Goal: Information Seeking & Learning: Learn about a topic

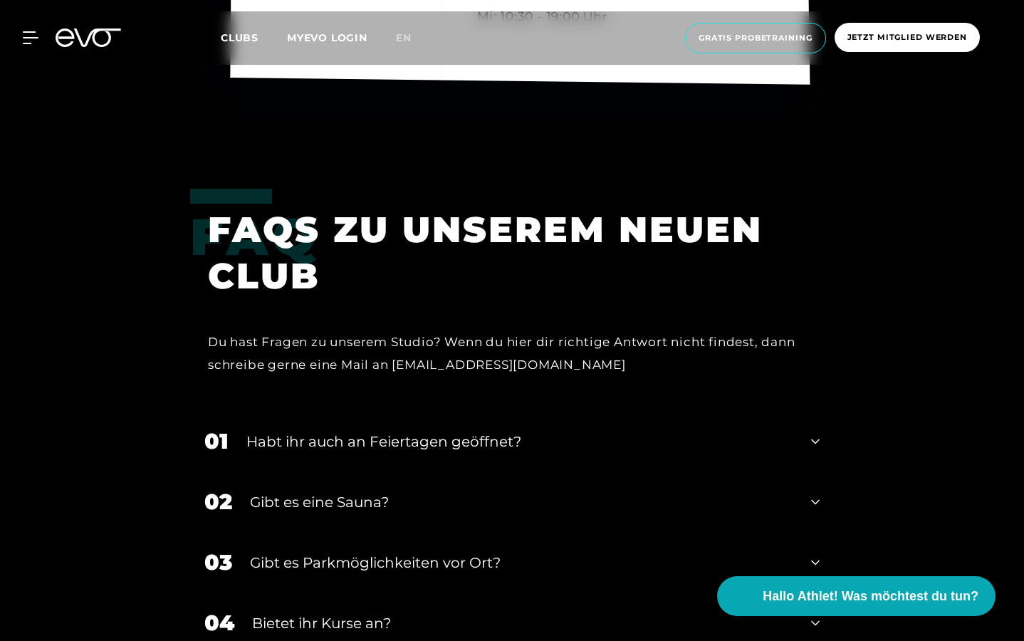
scroll to position [4434, 0]
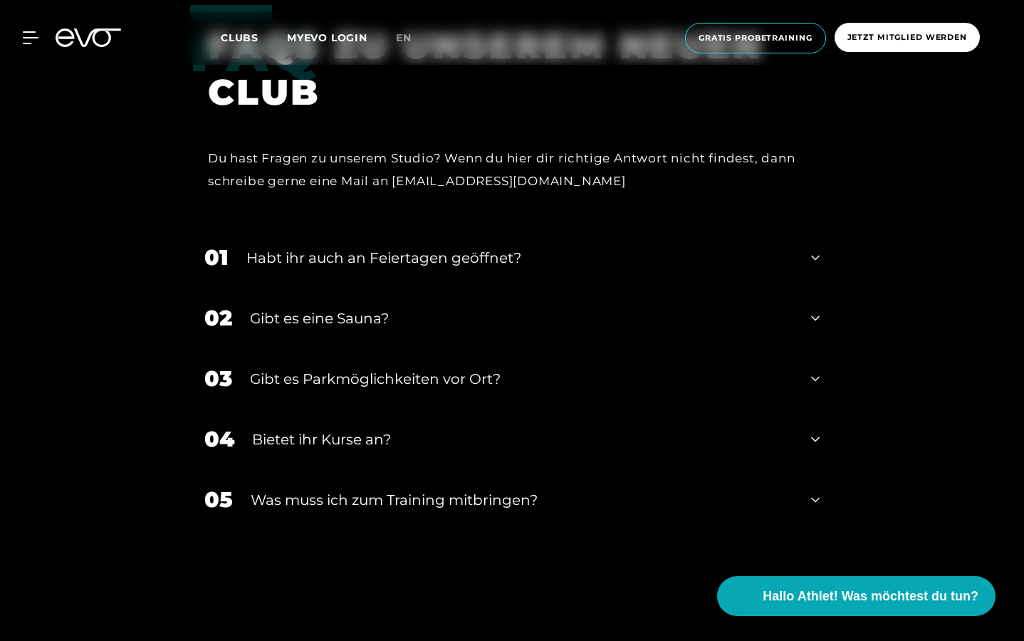
click at [527, 247] on div "Habt ihr auch an Feiertagen geöffnet?" at bounding box center [519, 257] width 547 height 21
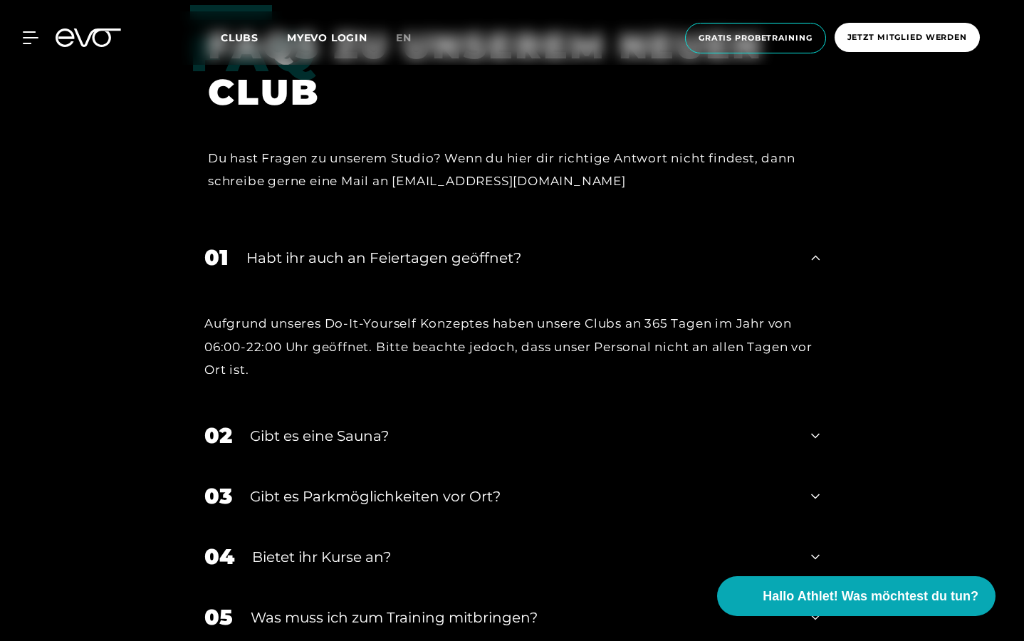
click at [385, 433] on div "Gibt es eine Sauna?" at bounding box center [521, 435] width 543 height 21
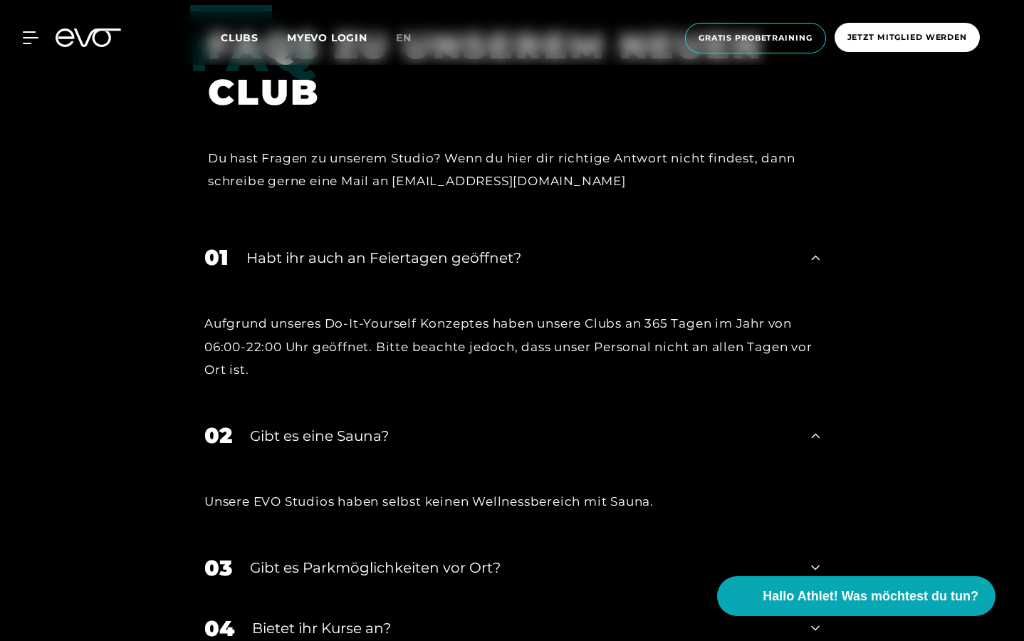
click at [385, 428] on div "Gibt es eine Sauna?" at bounding box center [521, 435] width 543 height 21
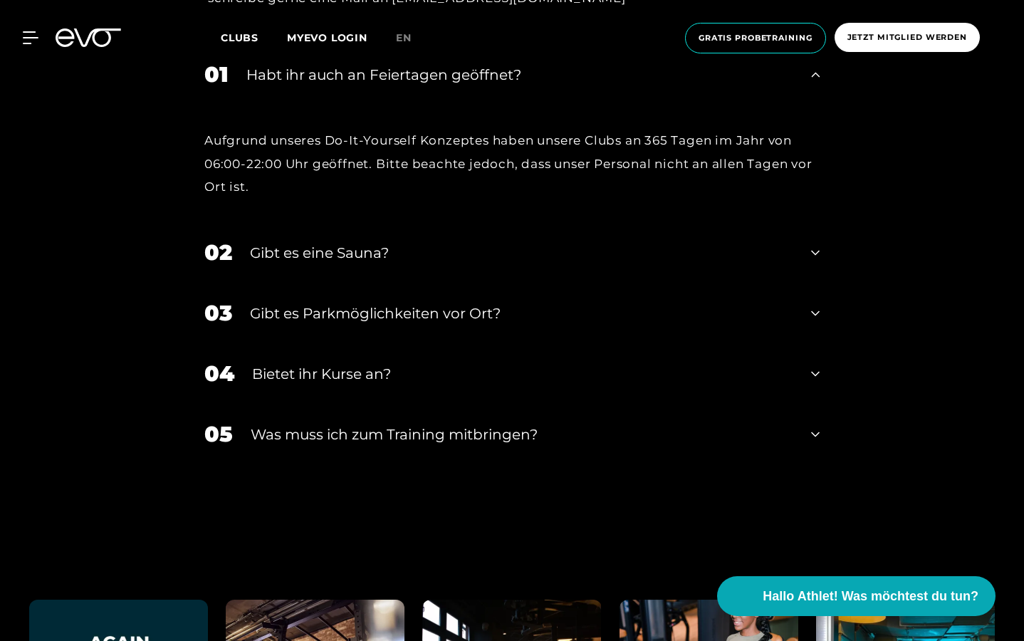
scroll to position [4621, 0]
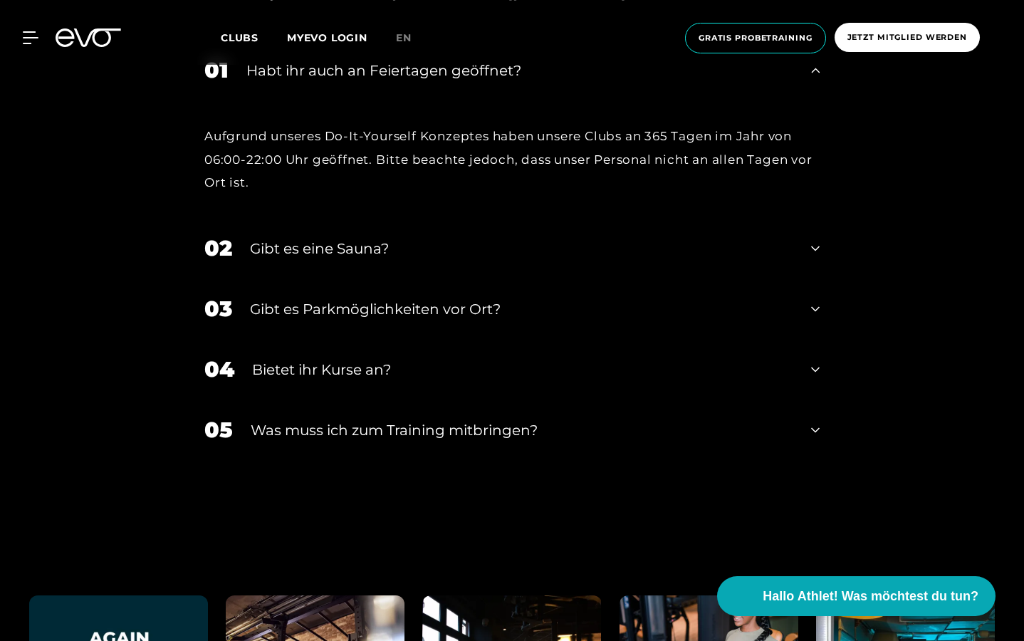
click at [382, 307] on div "Gibt es Parkmöglichkeiten vor Ort?" at bounding box center [521, 308] width 543 height 21
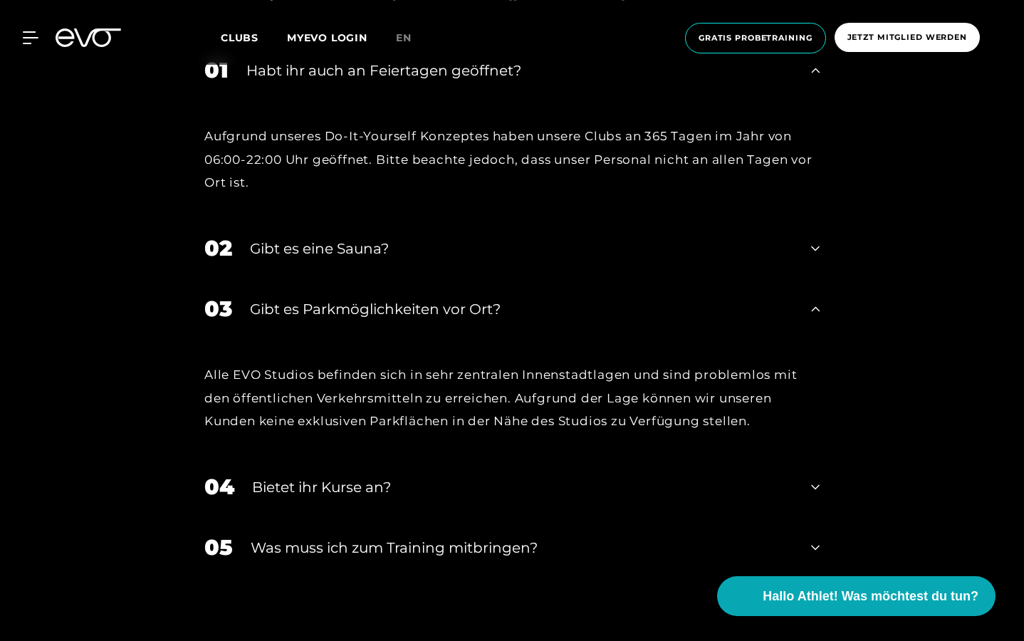
click at [381, 306] on div "Gibt es Parkmöglichkeiten vor Ort?" at bounding box center [521, 308] width 543 height 21
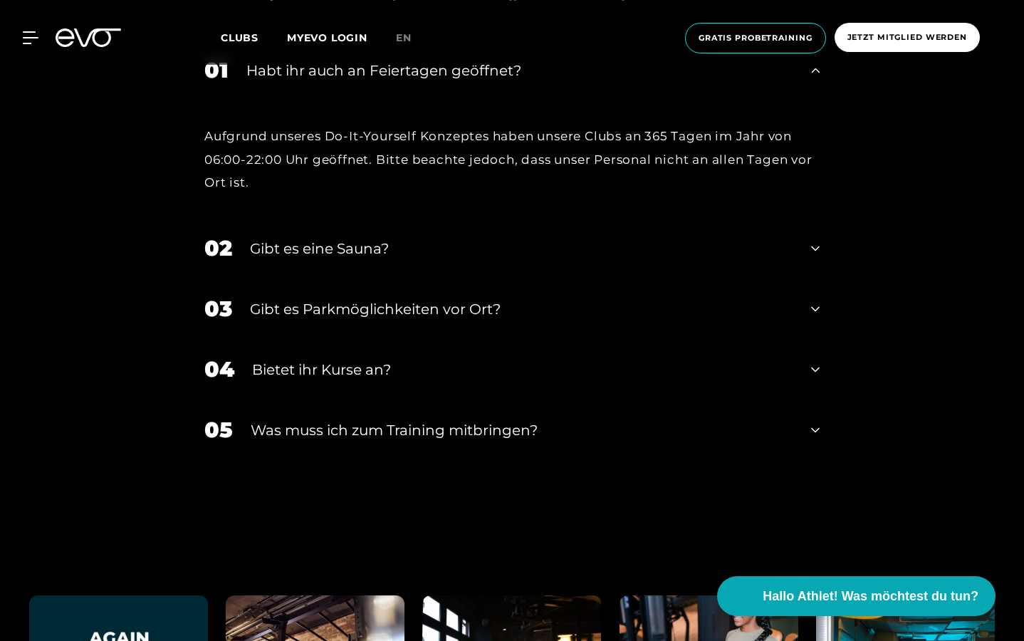
click at [359, 369] on div "Bietet ihr Kurse an?" at bounding box center [522, 369] width 541 height 21
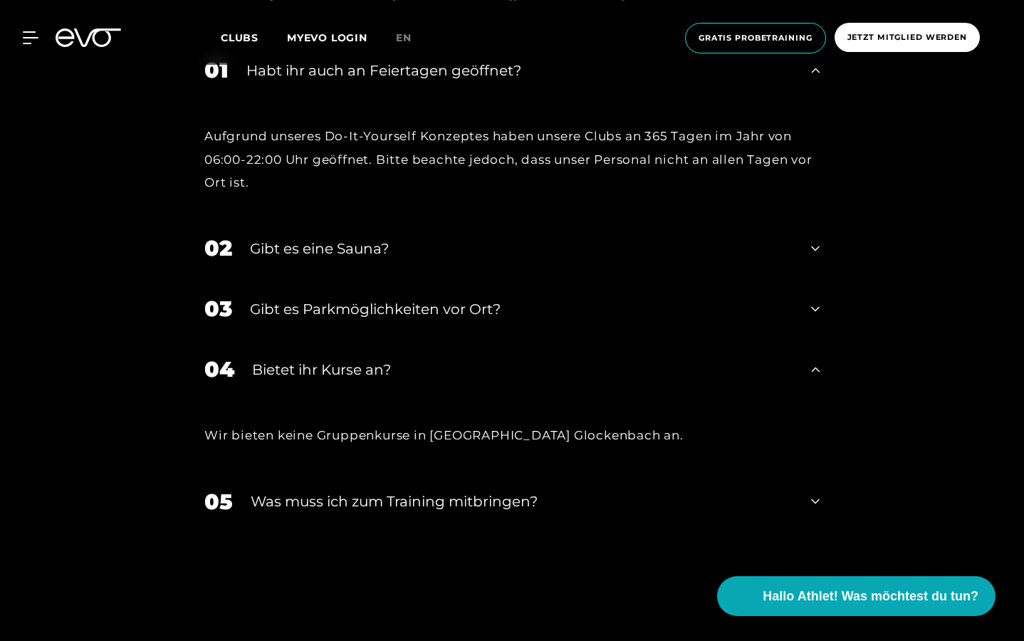
click at [359, 367] on div "Bietet ihr Kurse an?" at bounding box center [522, 369] width 541 height 21
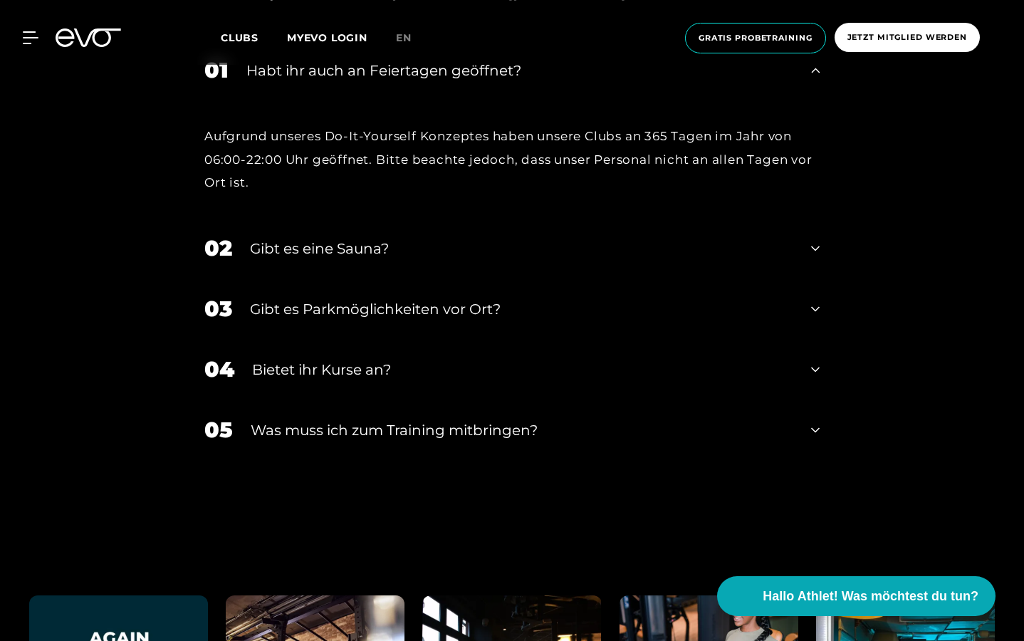
click at [371, 407] on div "05 Was muss ich zum Training mitbringen?" at bounding box center [512, 429] width 644 height 61
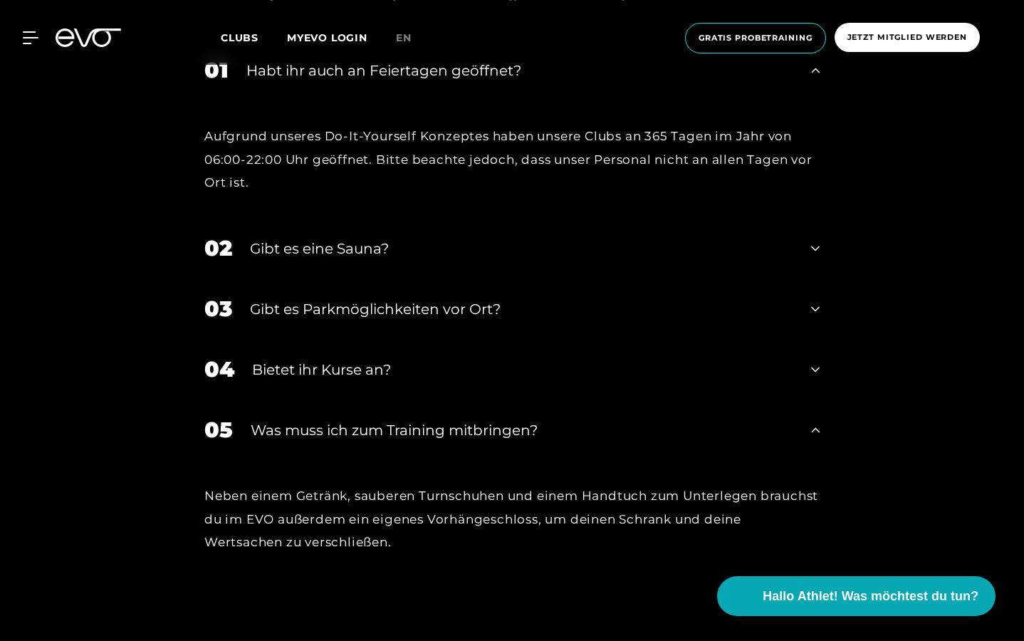
click at [382, 424] on div "Was muss ich zum Training mitbringen?" at bounding box center [522, 429] width 542 height 21
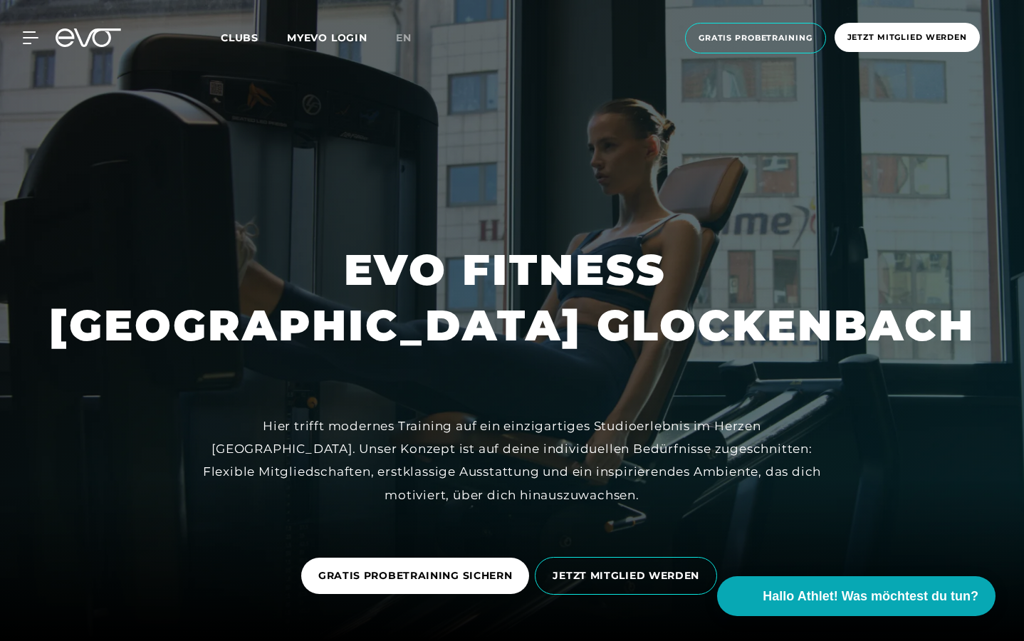
scroll to position [0, 0]
click at [27, 36] on icon at bounding box center [33, 37] width 21 height 13
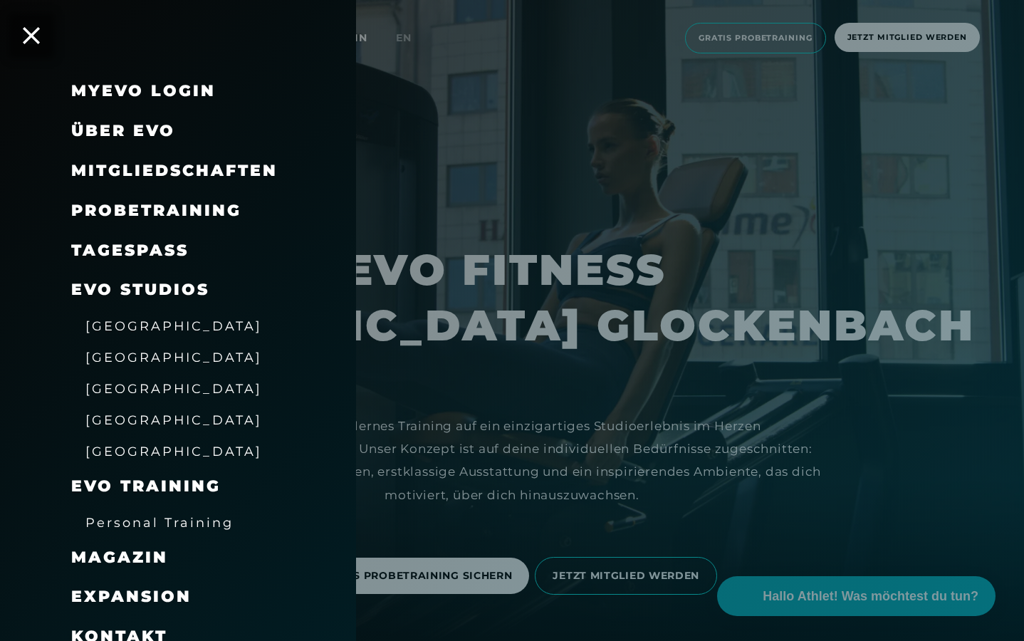
click at [135, 167] on span "Mitgliedschaften" at bounding box center [174, 170] width 206 height 19
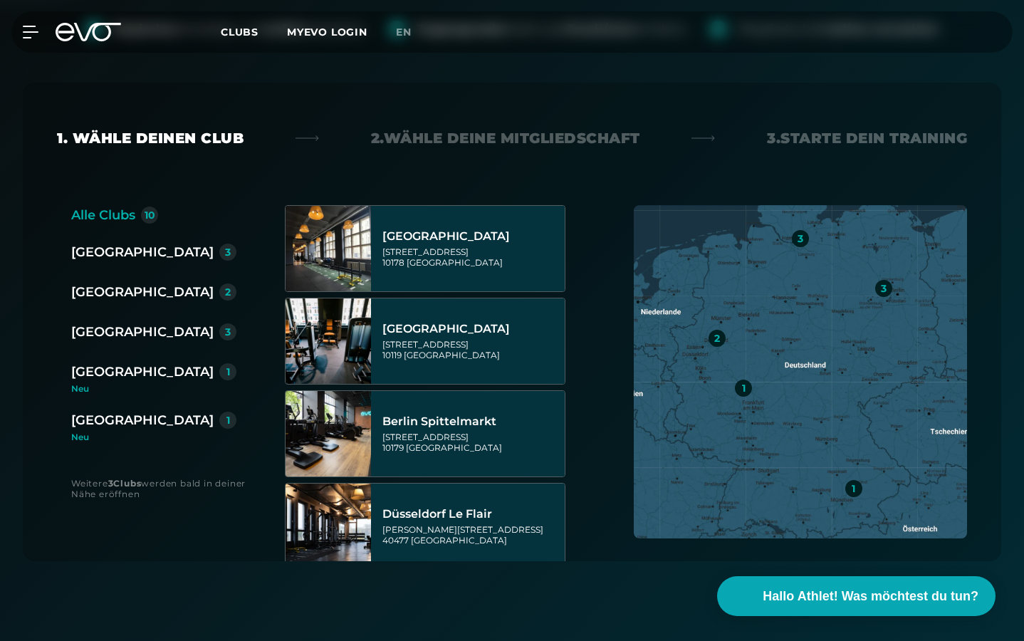
scroll to position [422, 0]
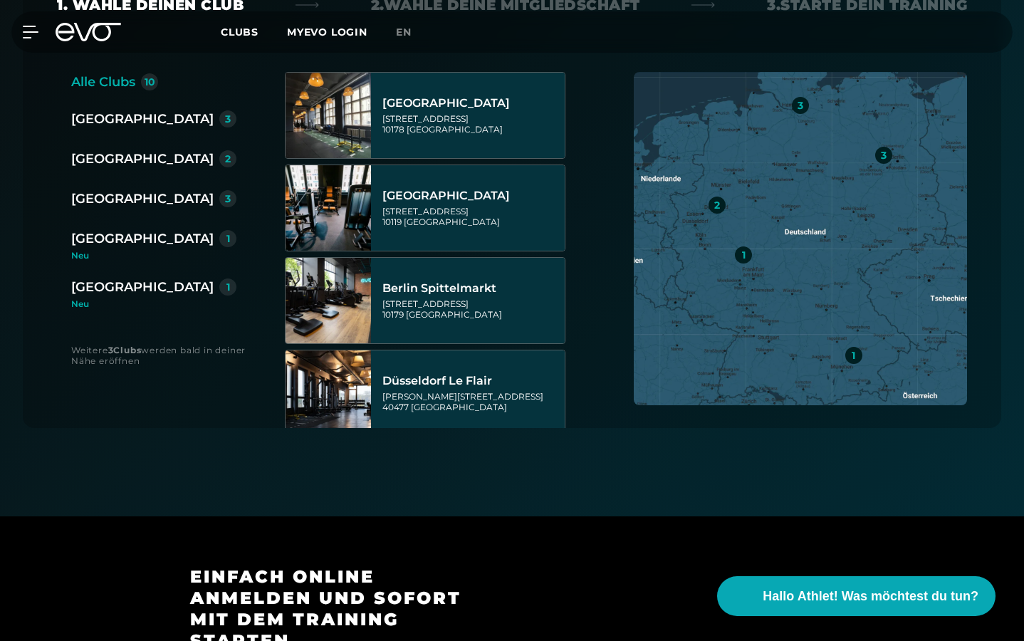
click at [122, 243] on div "[GEOGRAPHIC_DATA]" at bounding box center [142, 239] width 142 height 20
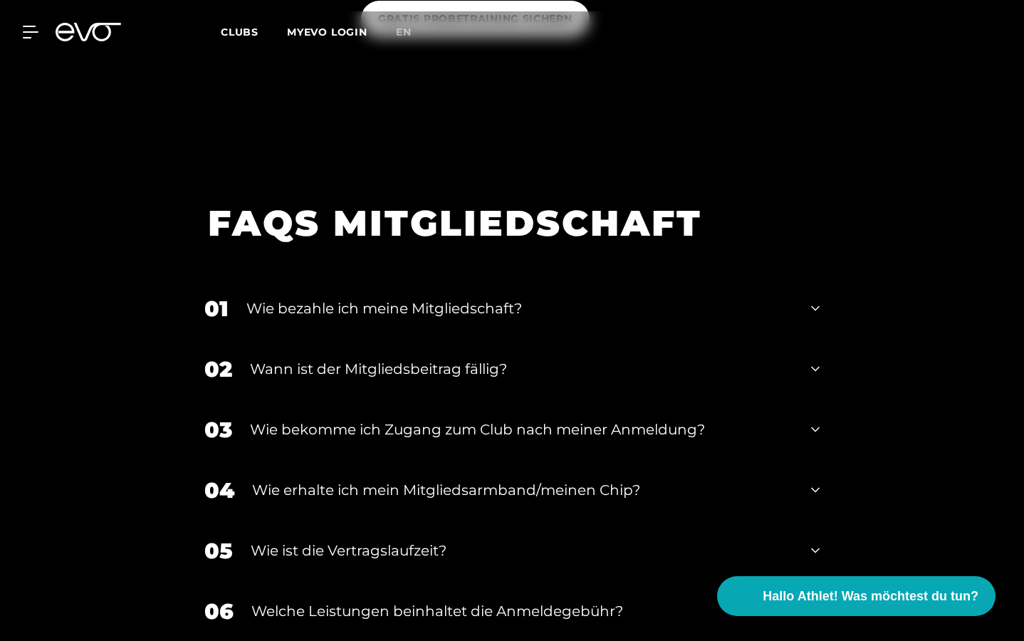
scroll to position [1879, 0]
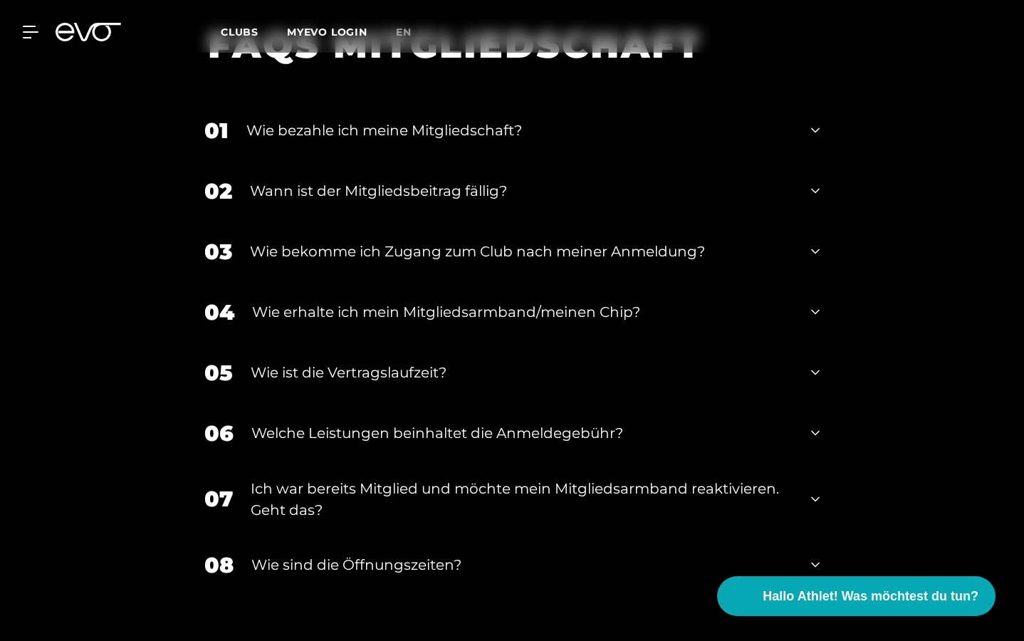
click at [490, 246] on div "Wie bekomme ich Zugang zum Club nach meiner Anmeldung?" at bounding box center [521, 251] width 543 height 21
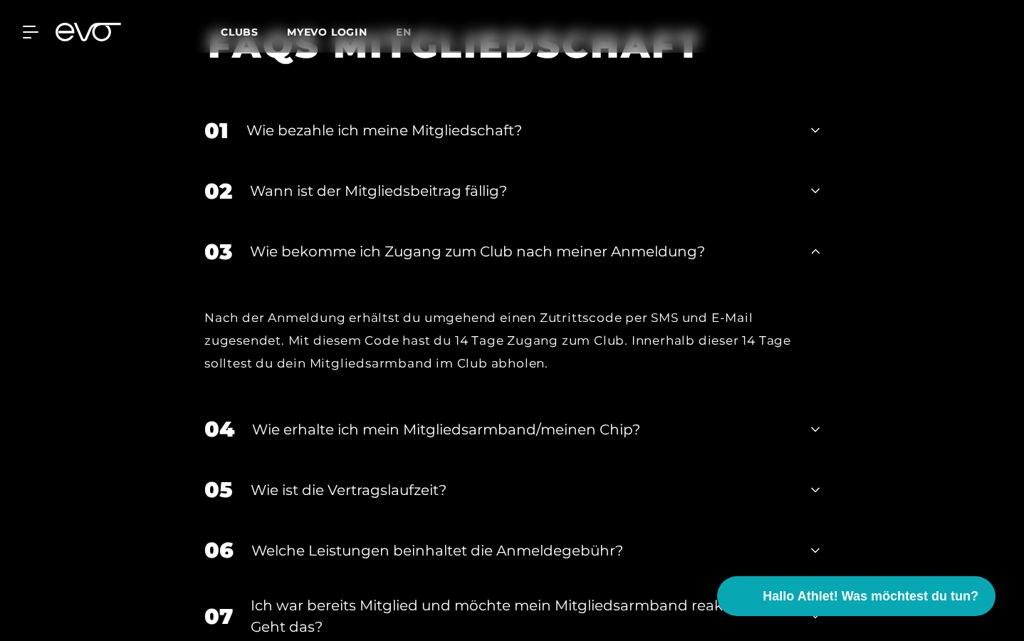
click at [476, 434] on div "Wie erhalte ich mein Mitgliedsarmband/meinen Chip?" at bounding box center [522, 429] width 541 height 21
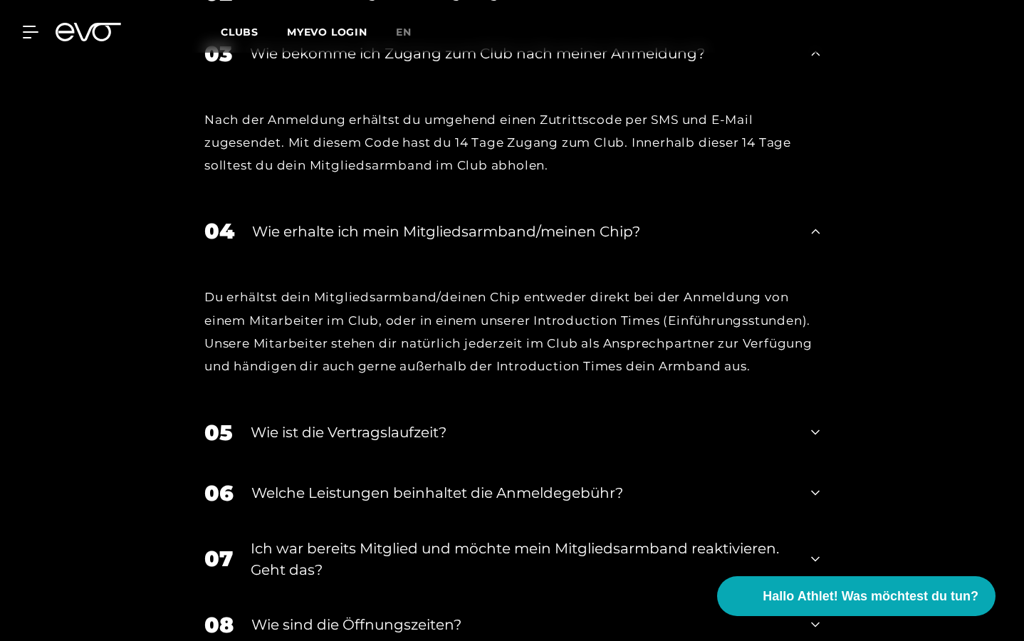
scroll to position [2091, 0]
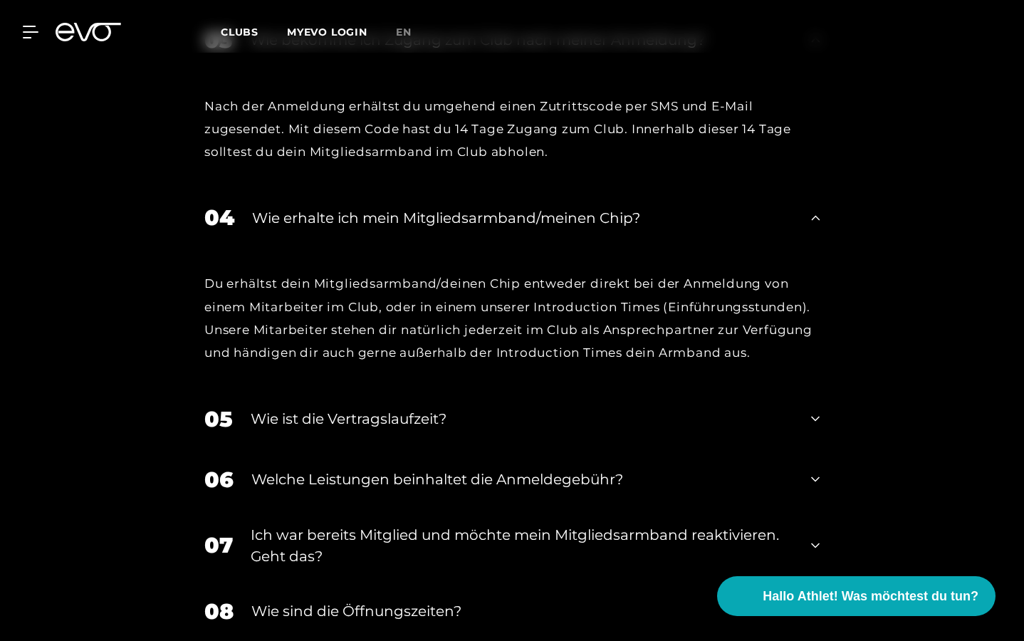
click at [476, 434] on div "05 Wie ist die Vertragslaufzeit?" at bounding box center [512, 419] width 644 height 61
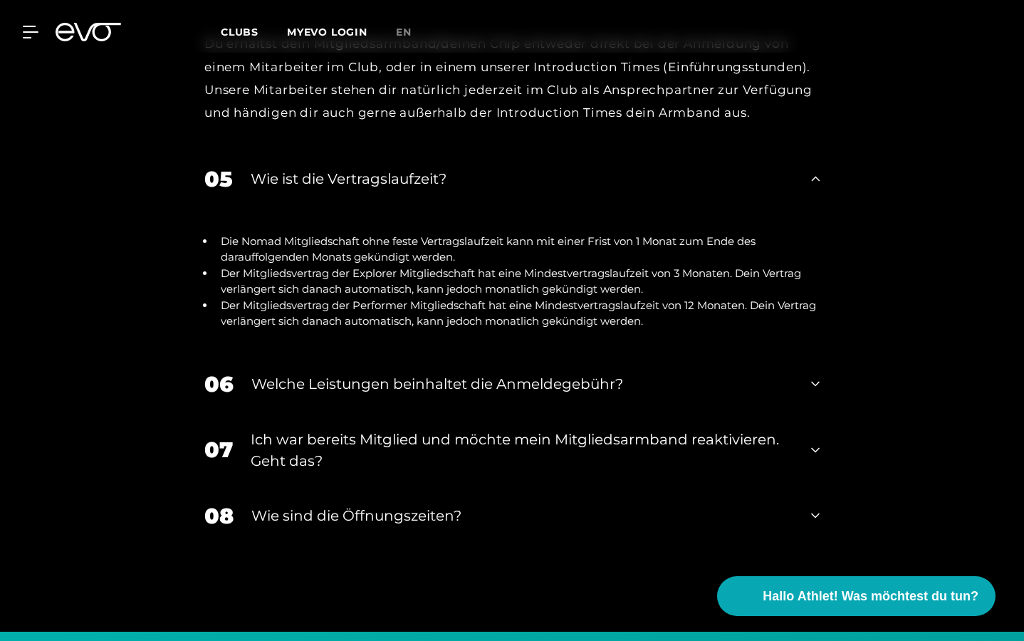
scroll to position [2356, 0]
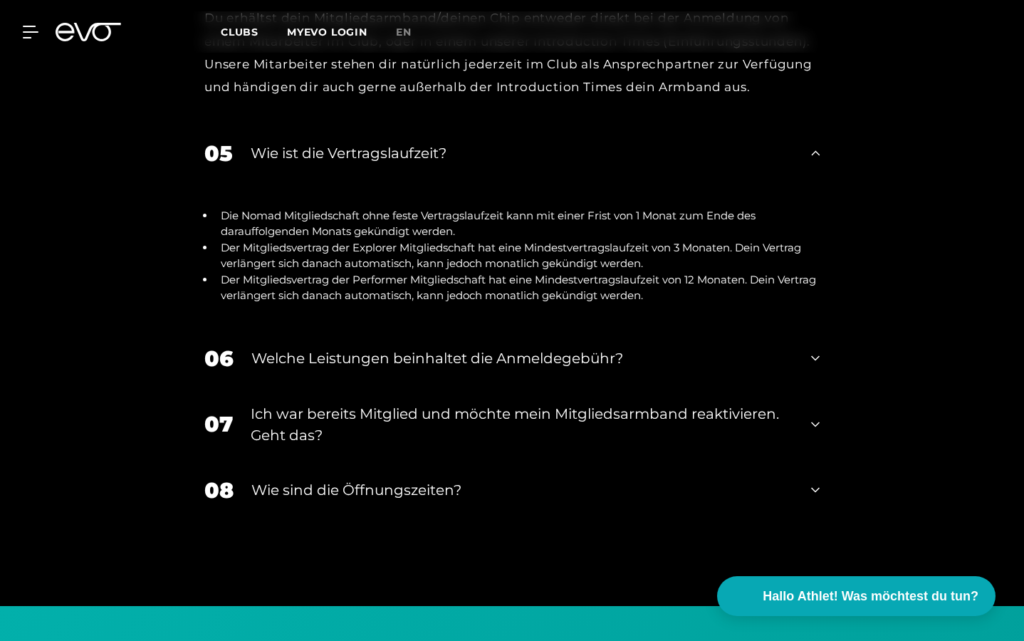
click at [433, 496] on div "Wie sind die Öffnungszeiten?" at bounding box center [522, 489] width 542 height 21
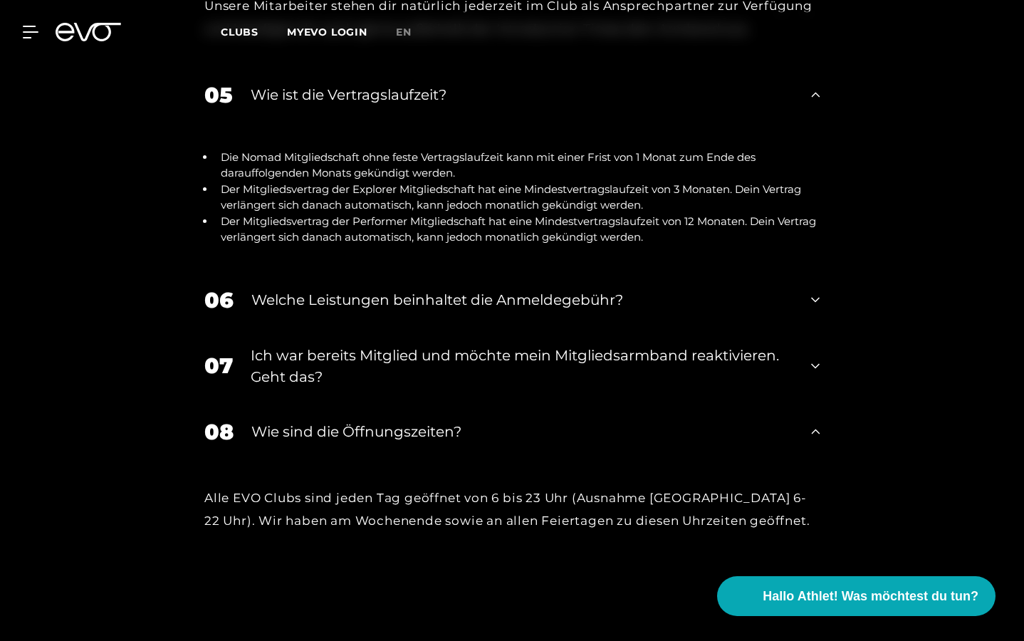
scroll to position [2428, 0]
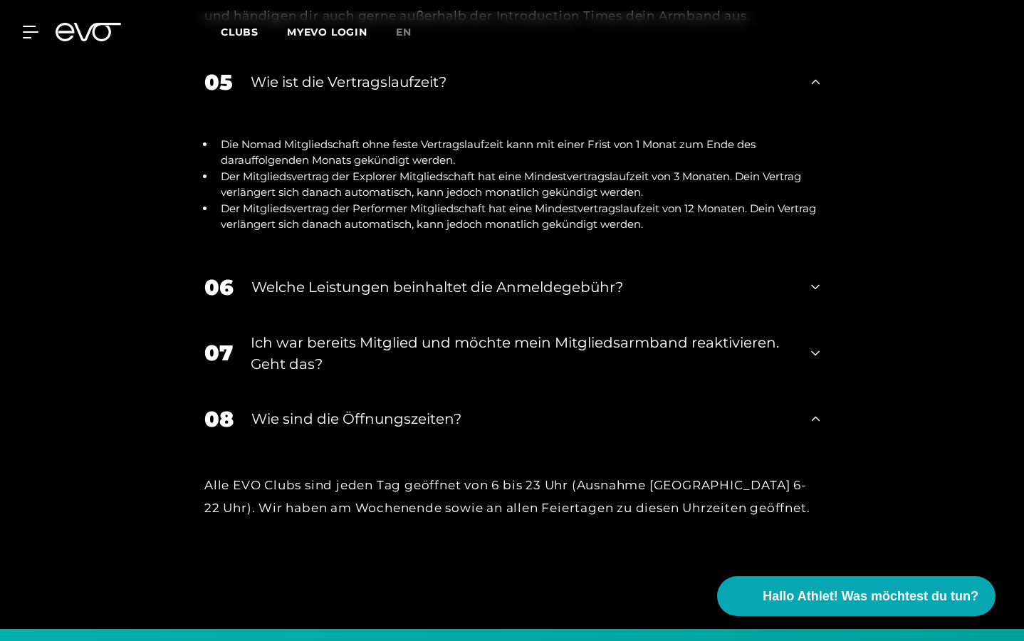
click at [436, 420] on div "Wie sind die Öffnungszeiten?" at bounding box center [522, 418] width 542 height 21
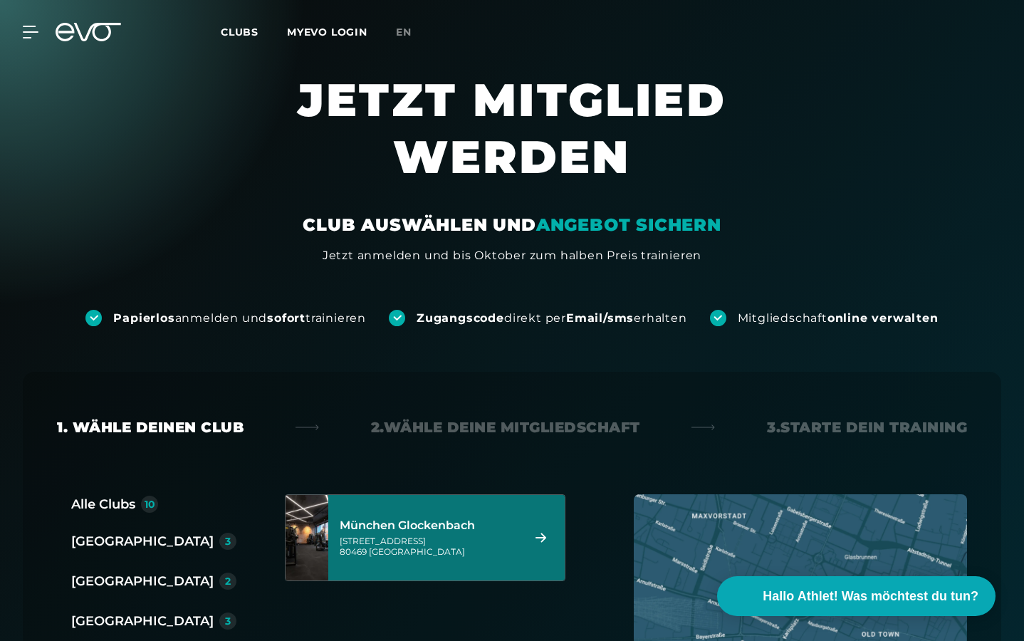
scroll to position [0, 0]
click at [468, 431] on div "2. Wähle deine Mitgliedschaft" at bounding box center [505, 427] width 269 height 20
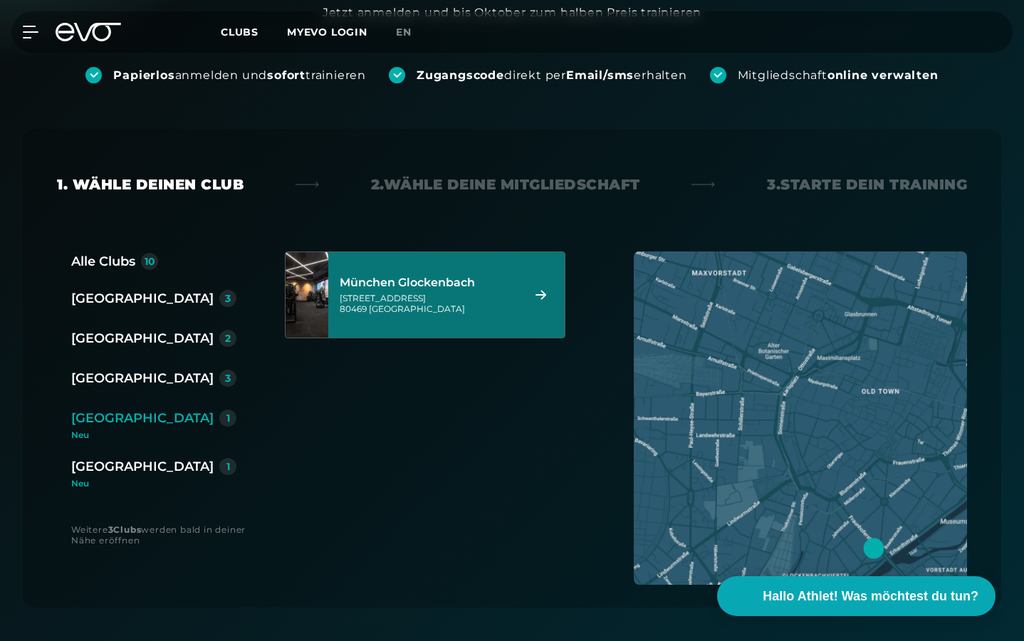
click at [514, 279] on div "München Glockenbach" at bounding box center [429, 282] width 178 height 14
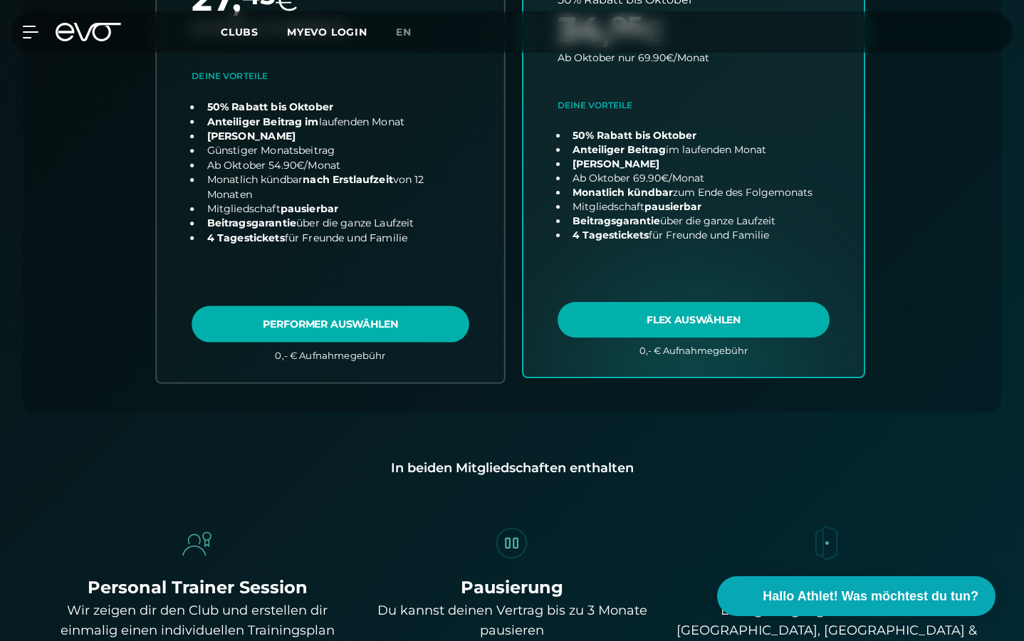
scroll to position [918, 0]
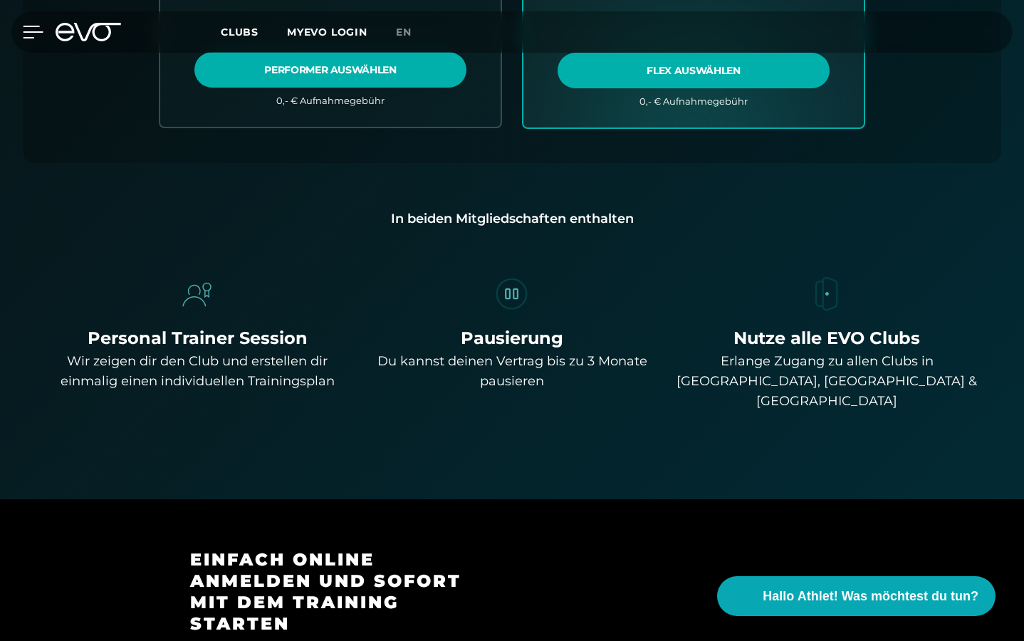
click at [31, 28] on icon at bounding box center [33, 32] width 21 height 13
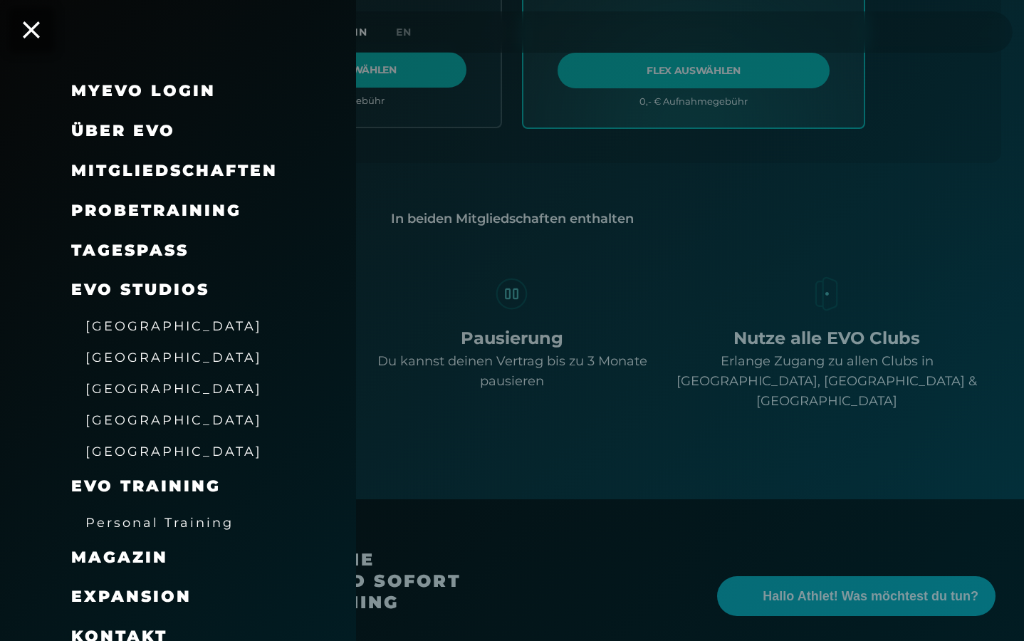
click at [124, 350] on span "[GEOGRAPHIC_DATA]" at bounding box center [173, 357] width 177 height 15
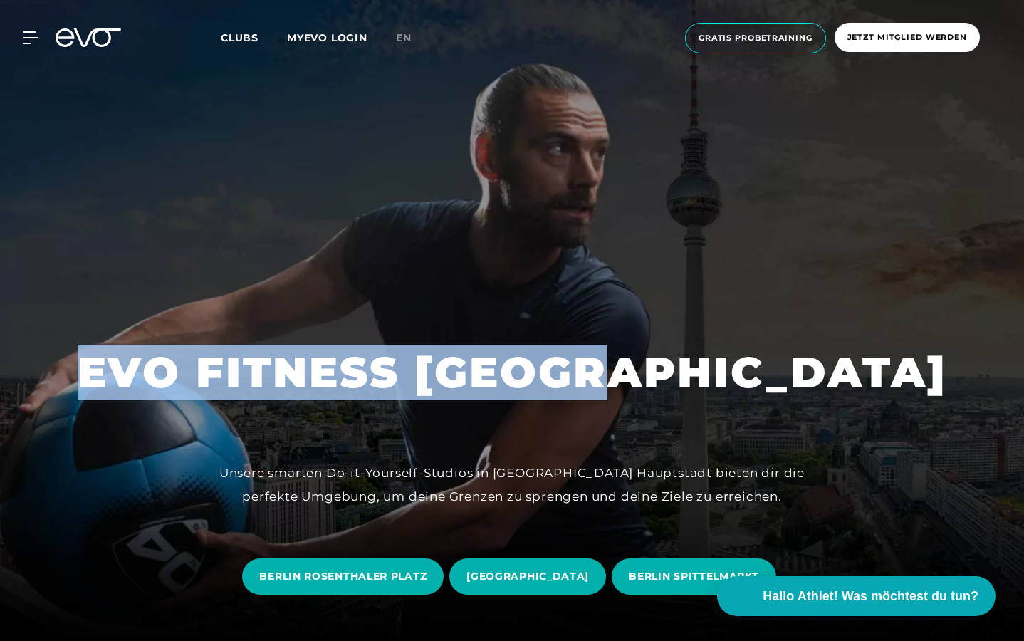
drag, startPoint x: 251, startPoint y: 373, endPoint x: 767, endPoint y: 367, distance: 515.4
click at [767, 367] on div "EVO FITNESS BERLIN Unsere smarten Do-it-Yourself-Studios in Deutschlands Haupts…" at bounding box center [512, 320] width 1024 height 641
copy div "EVO FITNESS BERLIN"
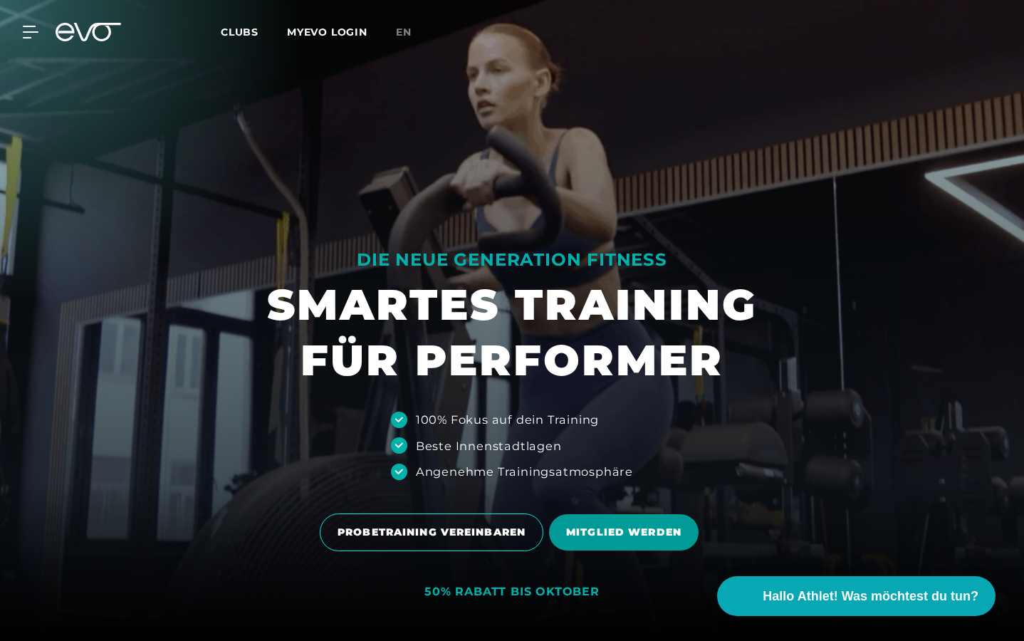
click at [601, 526] on span "MITGLIED WERDEN" at bounding box center [623, 532] width 149 height 36
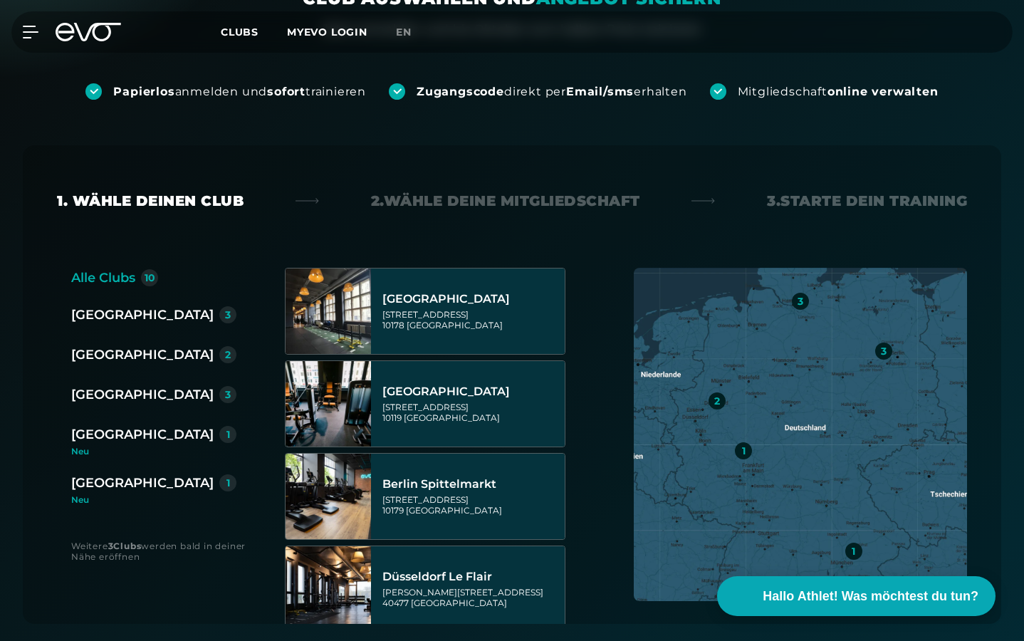
scroll to position [227, 0]
click at [101, 431] on div "[GEOGRAPHIC_DATA]" at bounding box center [142, 434] width 142 height 20
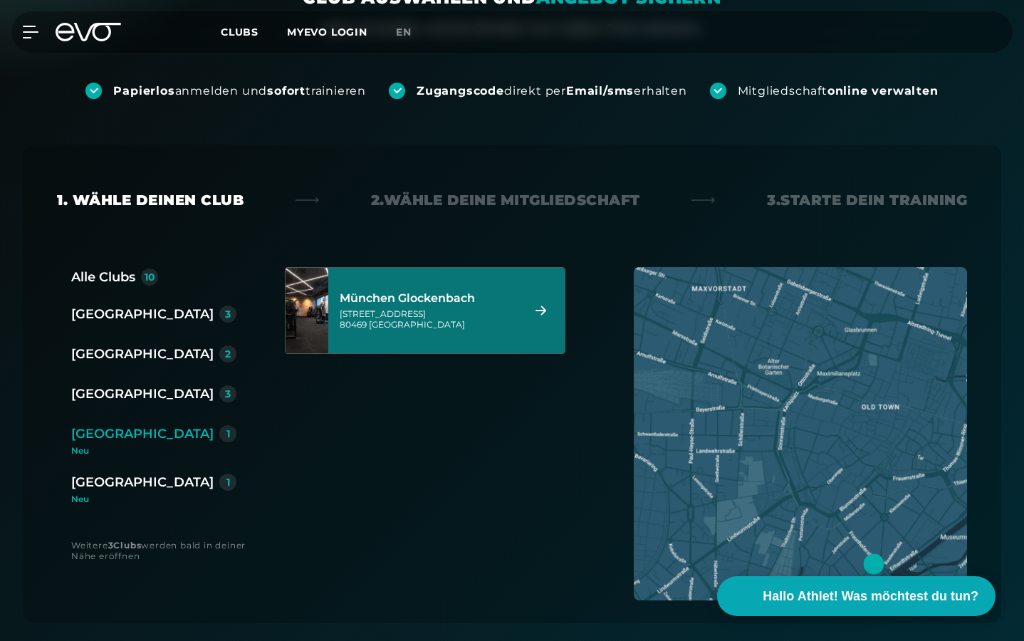
click at [409, 308] on div "München Glockenbach [STREET_ADDRESS]" at bounding box center [429, 310] width 178 height 63
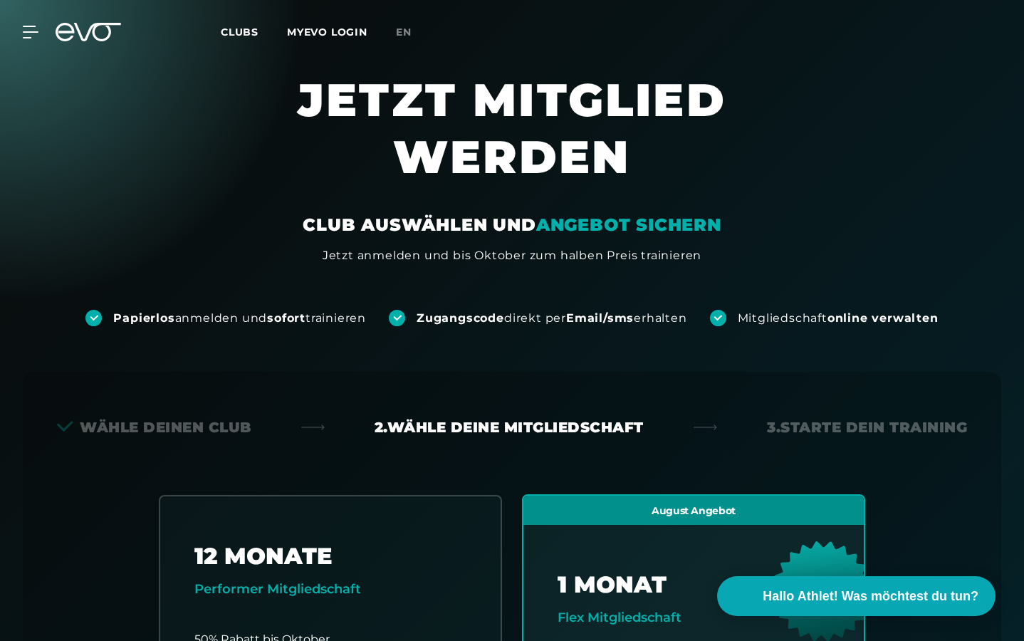
scroll to position [0, 0]
